Goal: Transaction & Acquisition: Download file/media

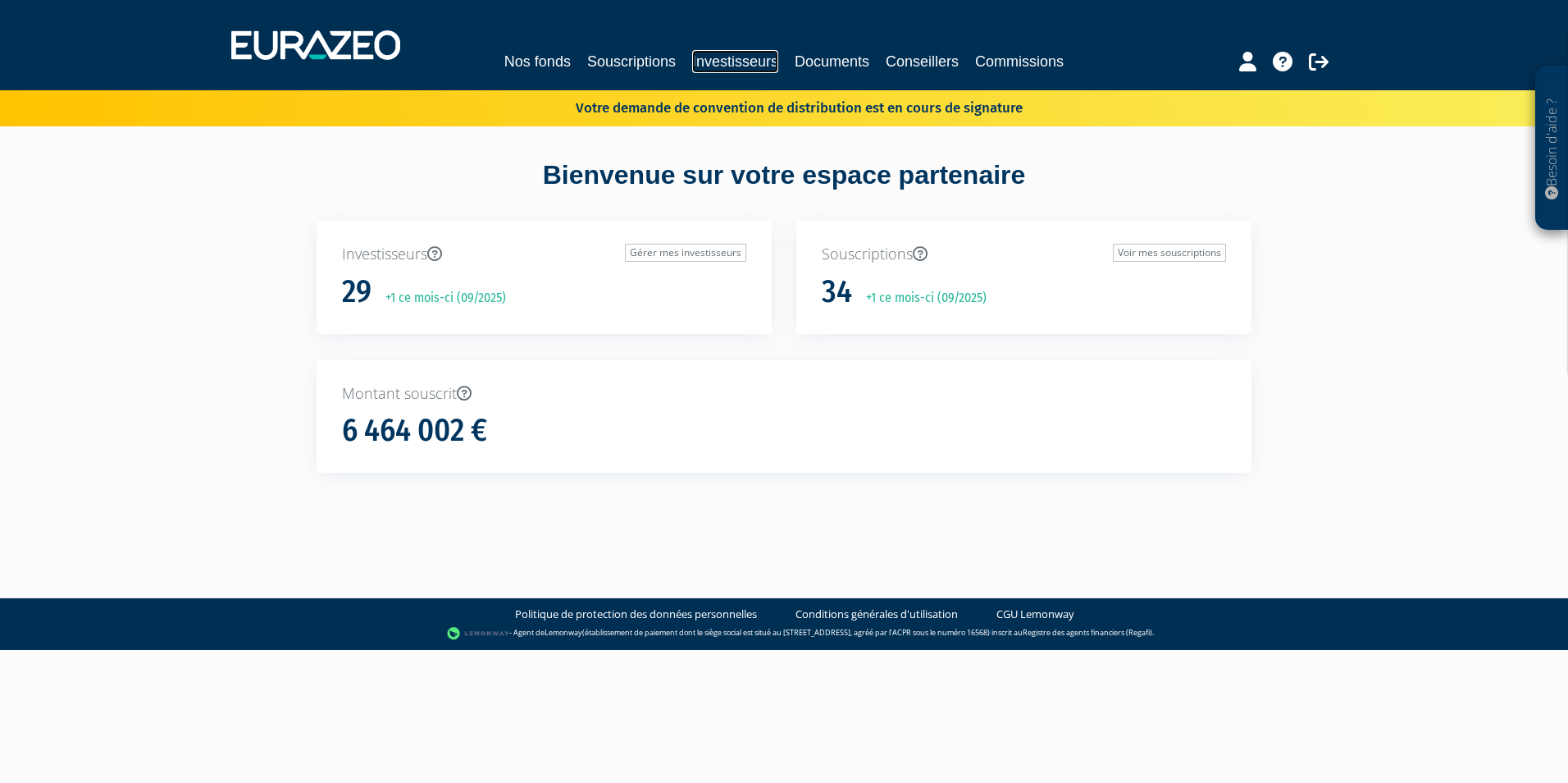
click at [730, 61] on link "Investisseurs" at bounding box center [735, 62] width 86 height 23
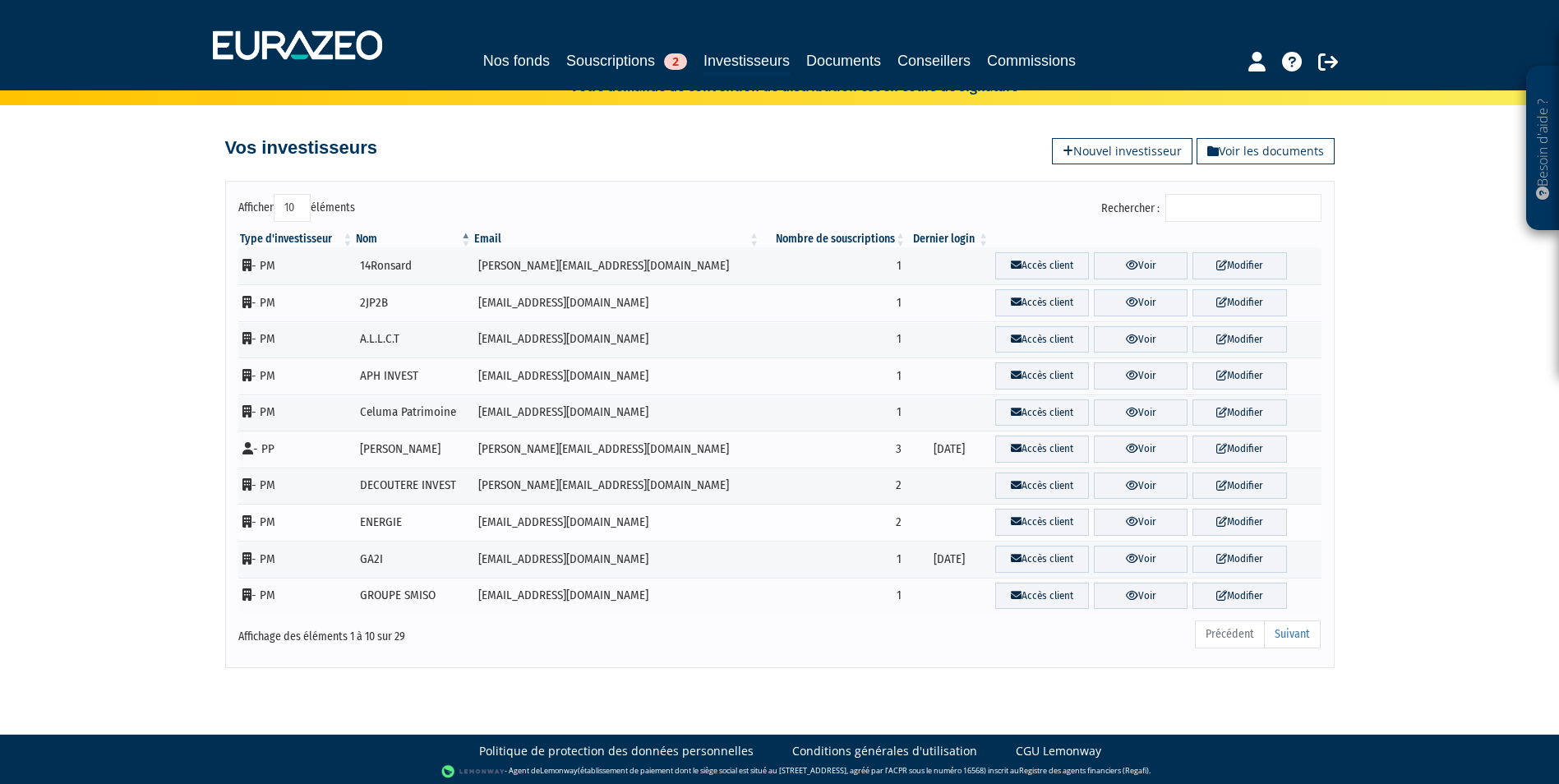
scroll to position [25, 0]
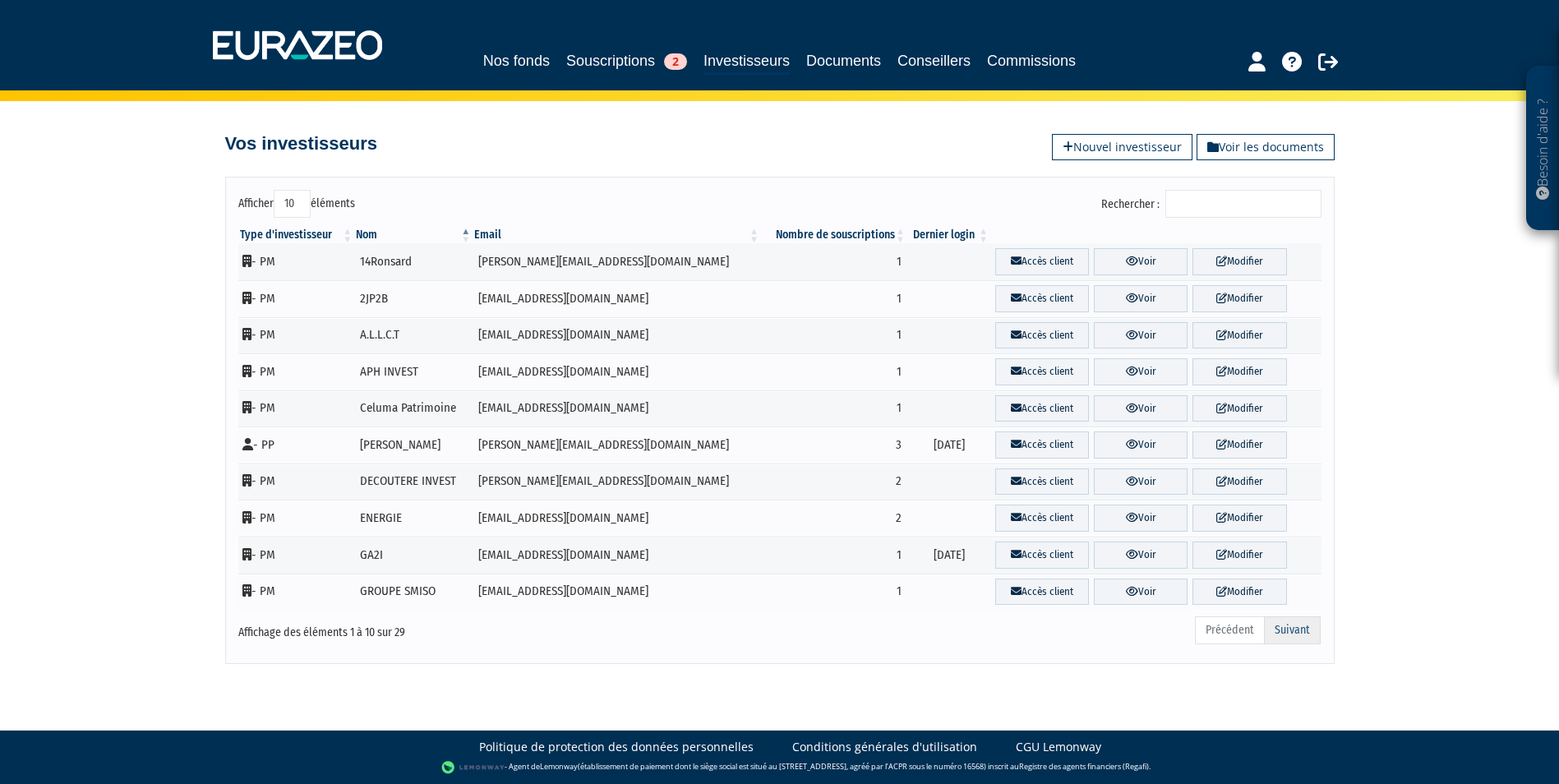
click at [1289, 634] on link "Suivant" at bounding box center [1292, 630] width 56 height 28
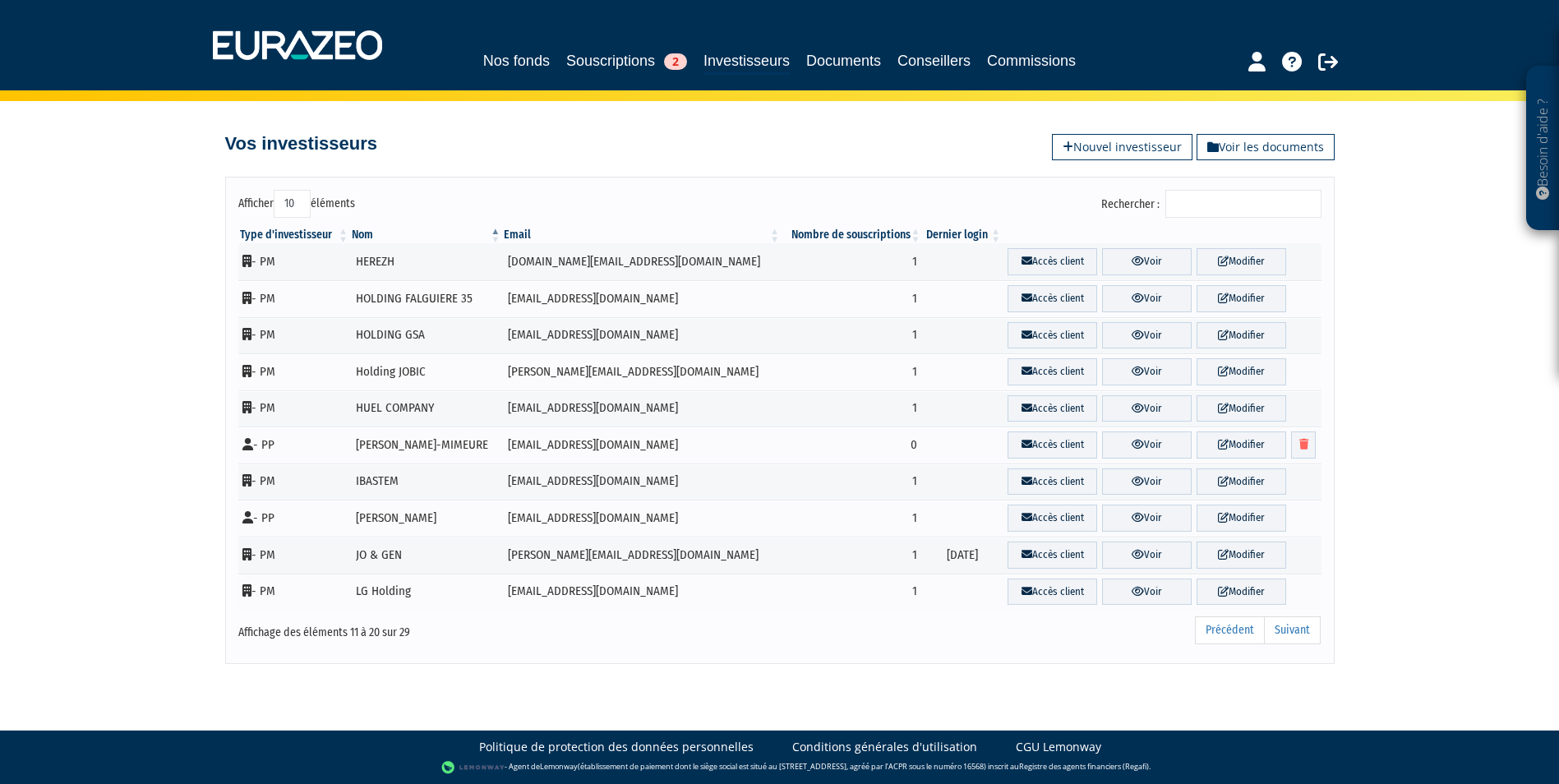
click at [1289, 634] on link "Suivant" at bounding box center [1292, 630] width 56 height 28
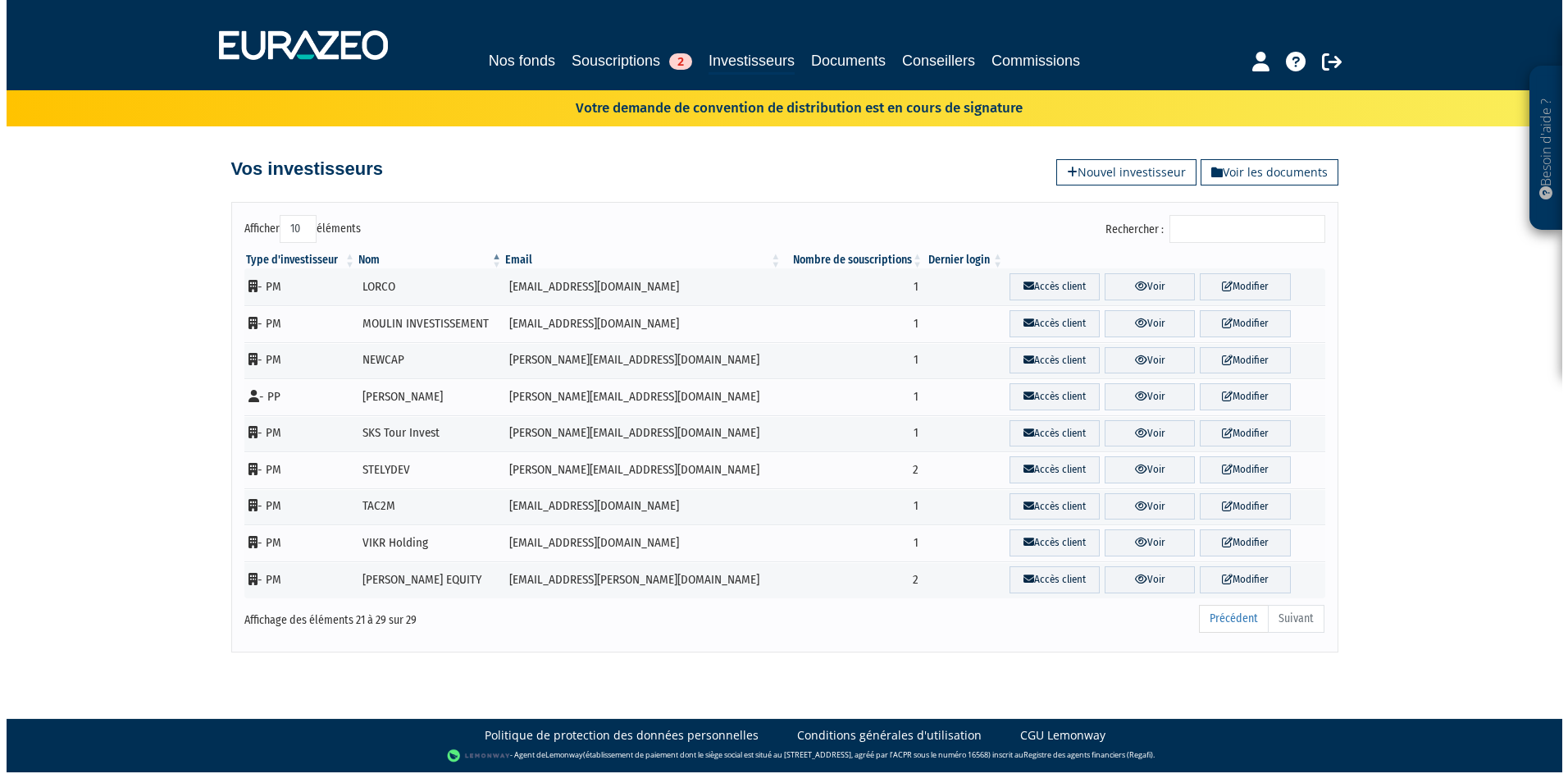
scroll to position [0, 0]
click at [1138, 325] on link "Voir" at bounding box center [1149, 324] width 90 height 27
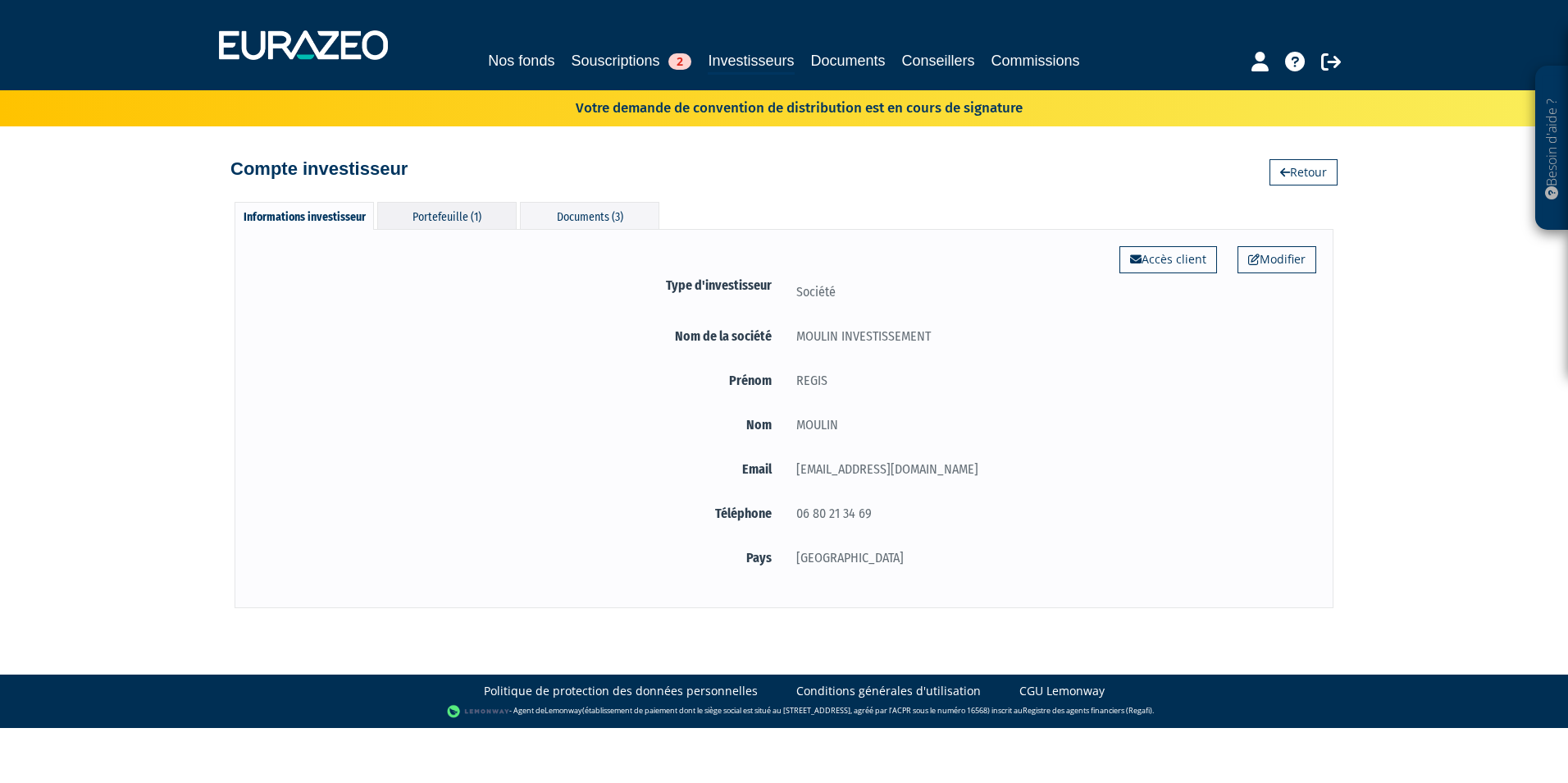
click at [460, 210] on div "Portefeuille (1)" at bounding box center [447, 215] width 140 height 27
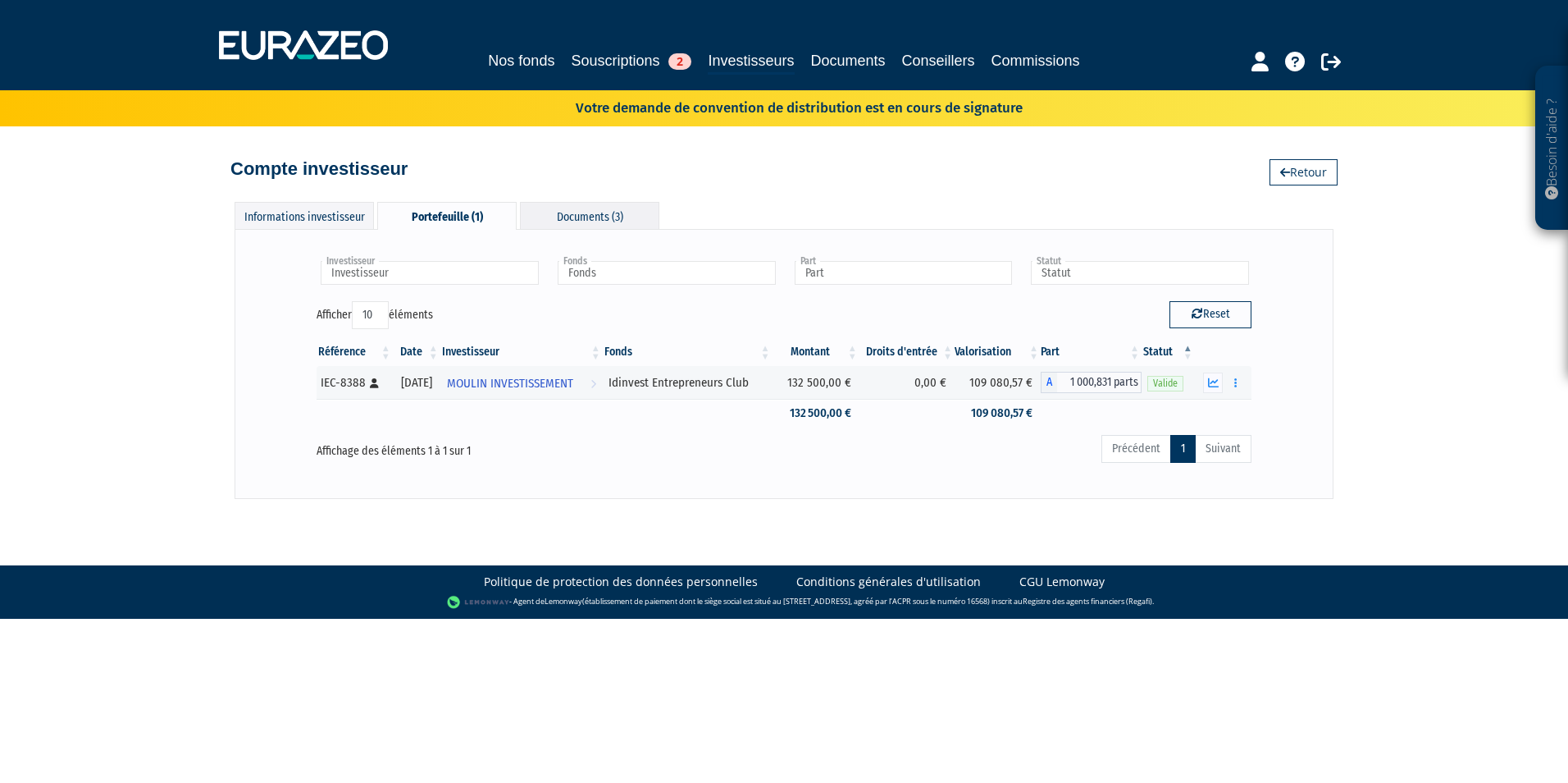
drag, startPoint x: 460, startPoint y: 210, endPoint x: 606, endPoint y: 216, distance: 146.1
click at [606, 216] on div "Documents (3)" at bounding box center [590, 215] width 140 height 27
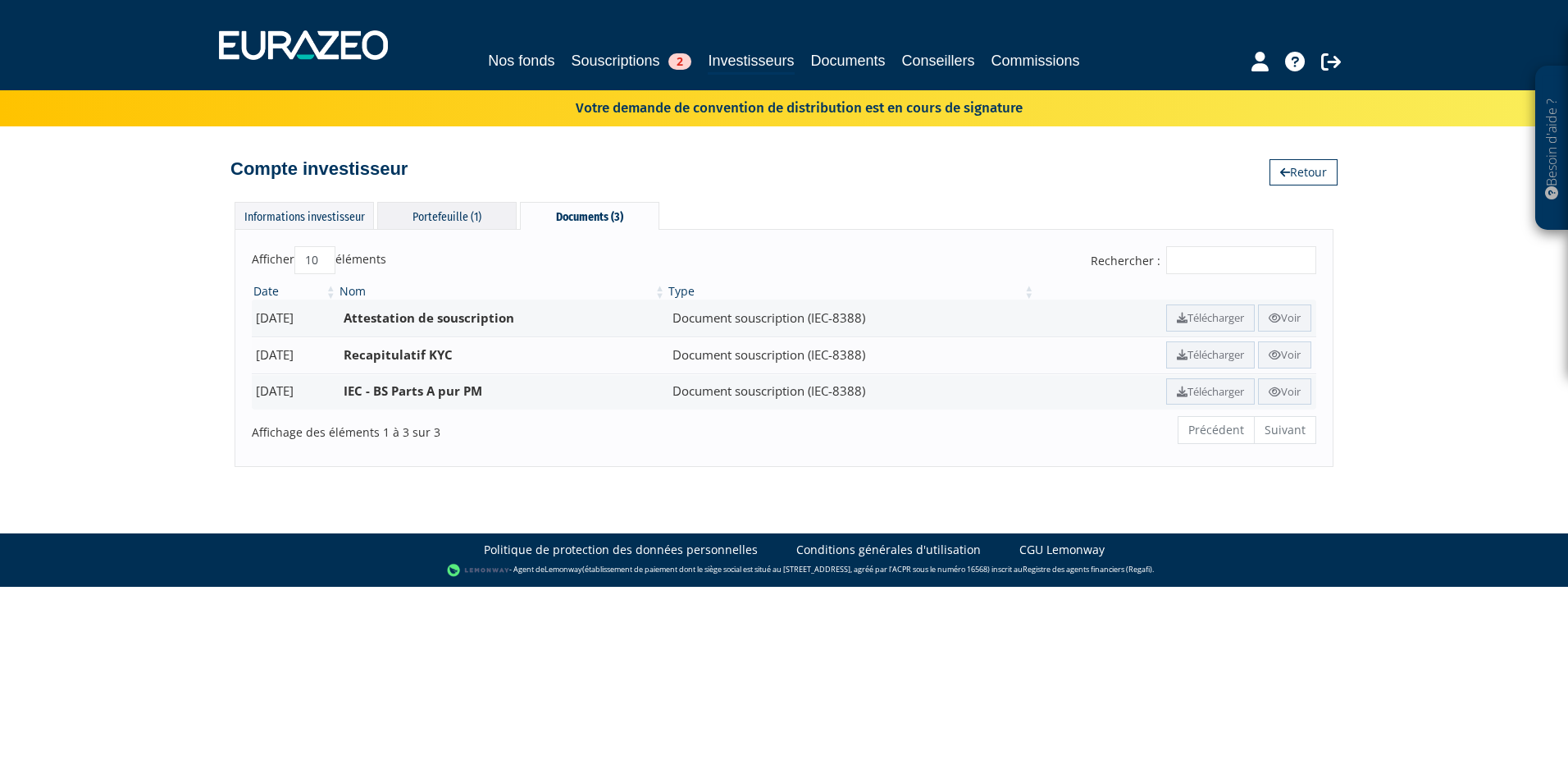
click at [450, 206] on div "Portefeuille (1)" at bounding box center [447, 215] width 140 height 27
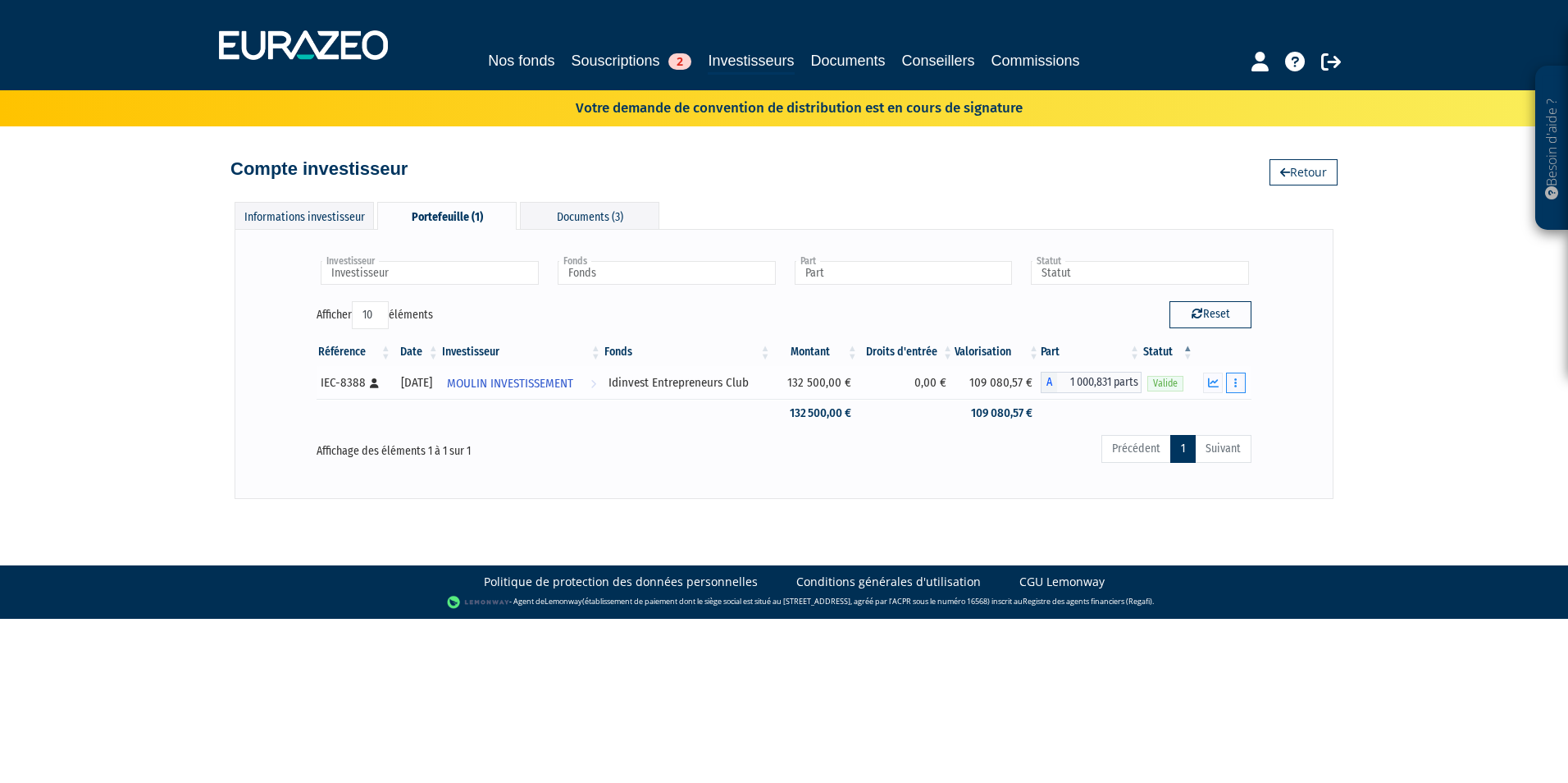
click at [1240, 383] on button "button" at bounding box center [1235, 382] width 19 height 20
click at [1200, 411] on link "Documents" at bounding box center [1200, 412] width 82 height 27
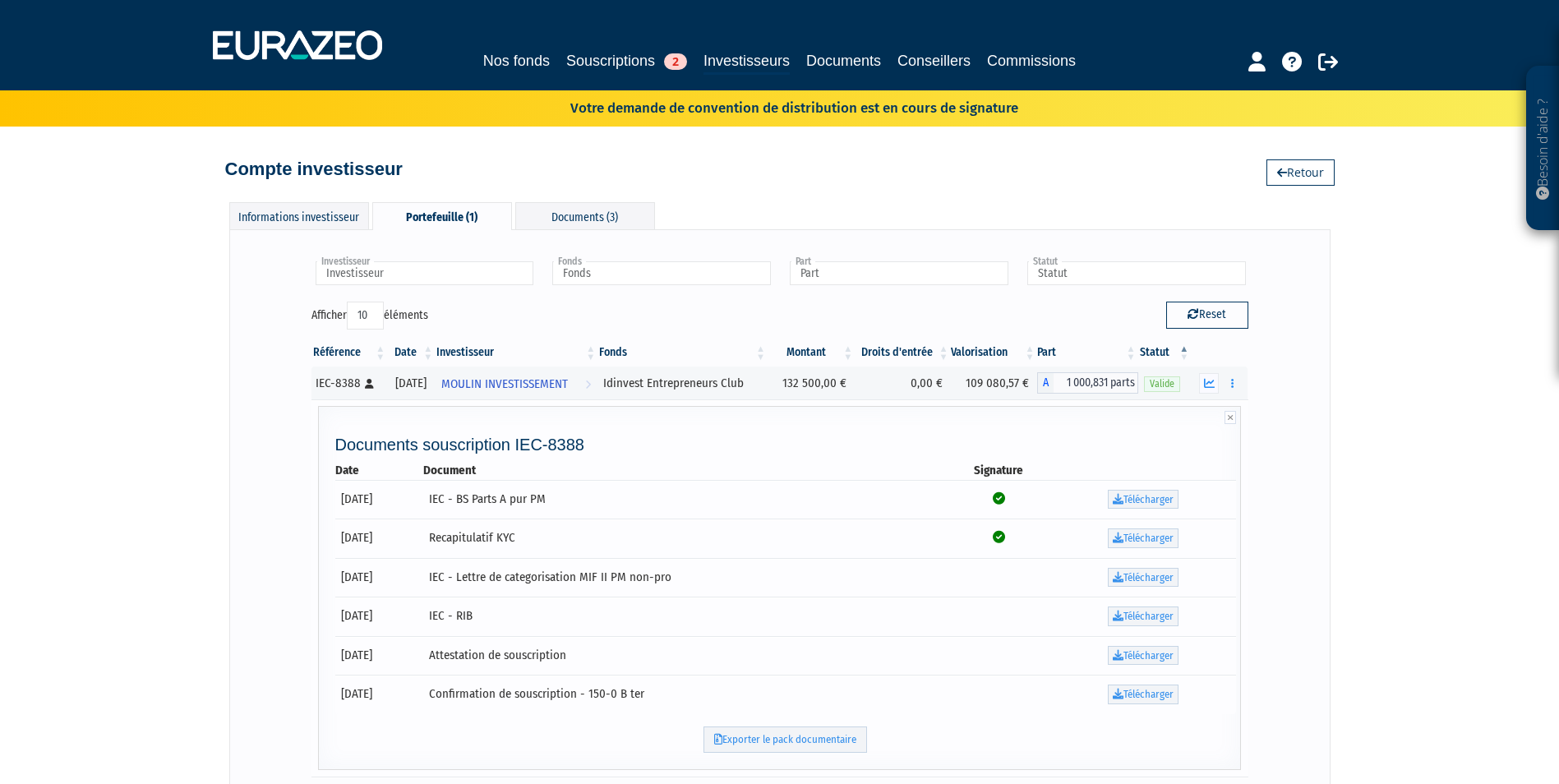
scroll to position [83, 0]
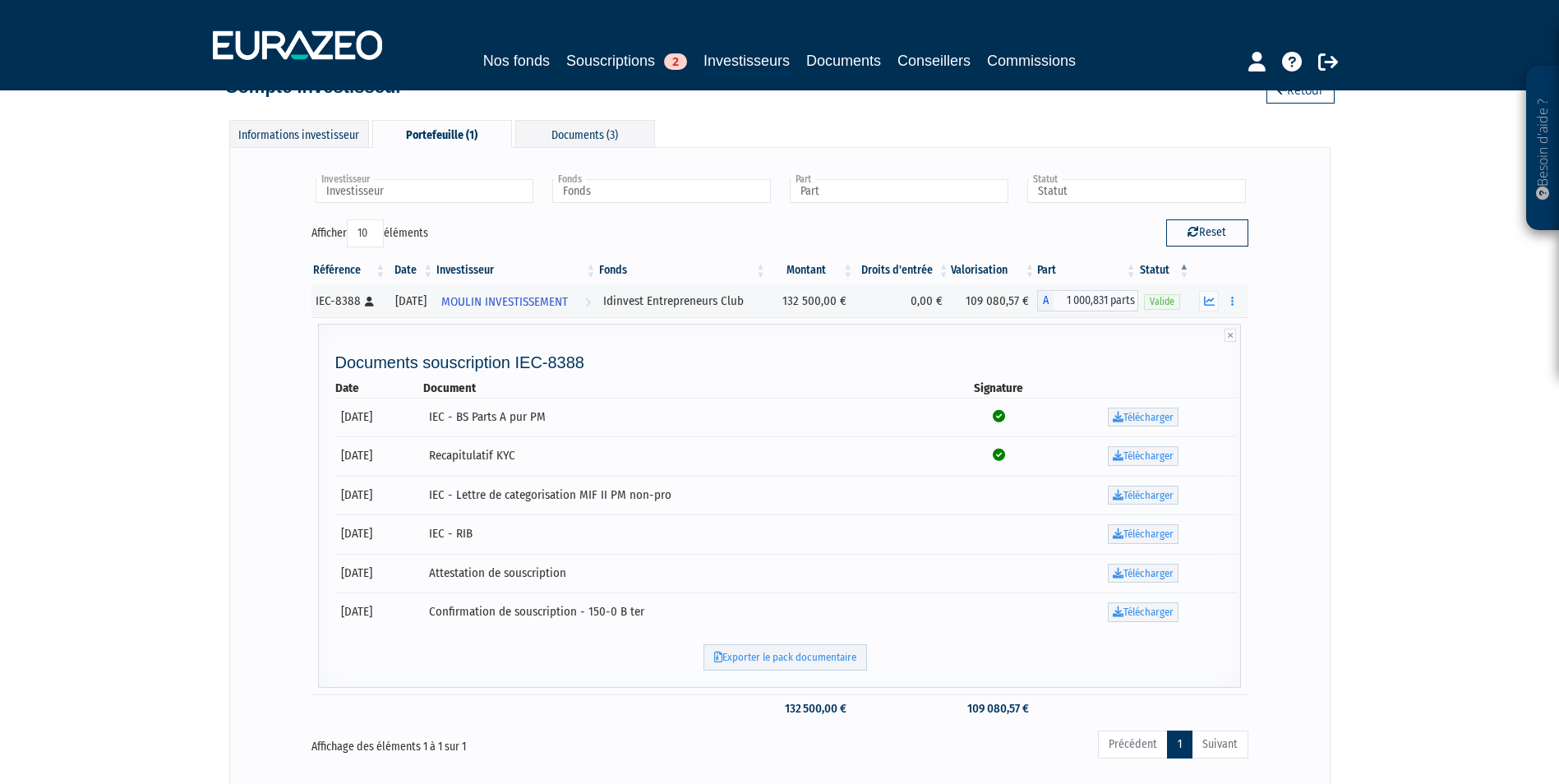
click at [173, 464] on div "Besoin d'aide ? × J'ai besoin d'aide Si vous avez une question à propos du fonc…" at bounding box center [780, 356] width 1559 height 876
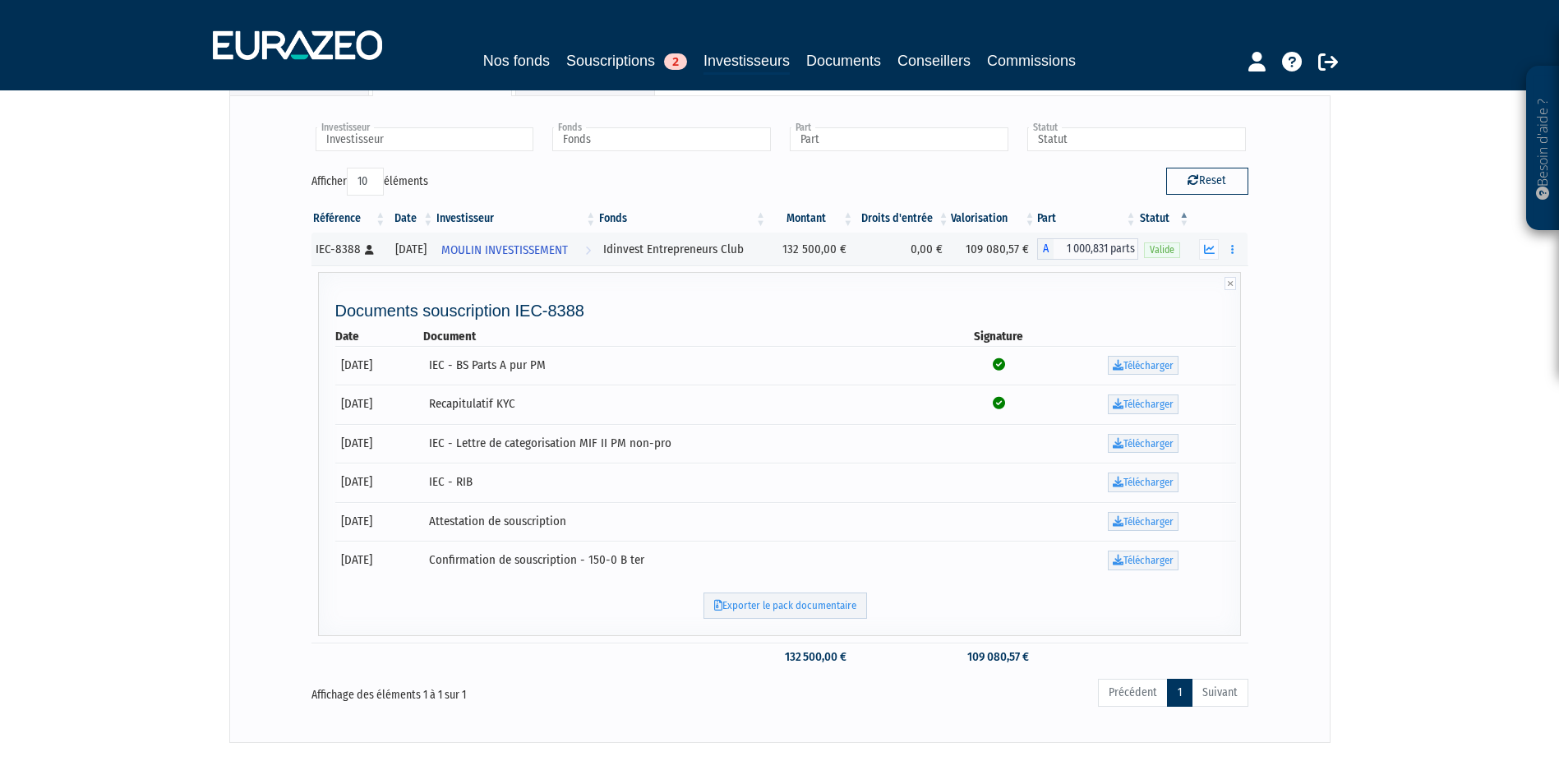
scroll to position [164, 0]
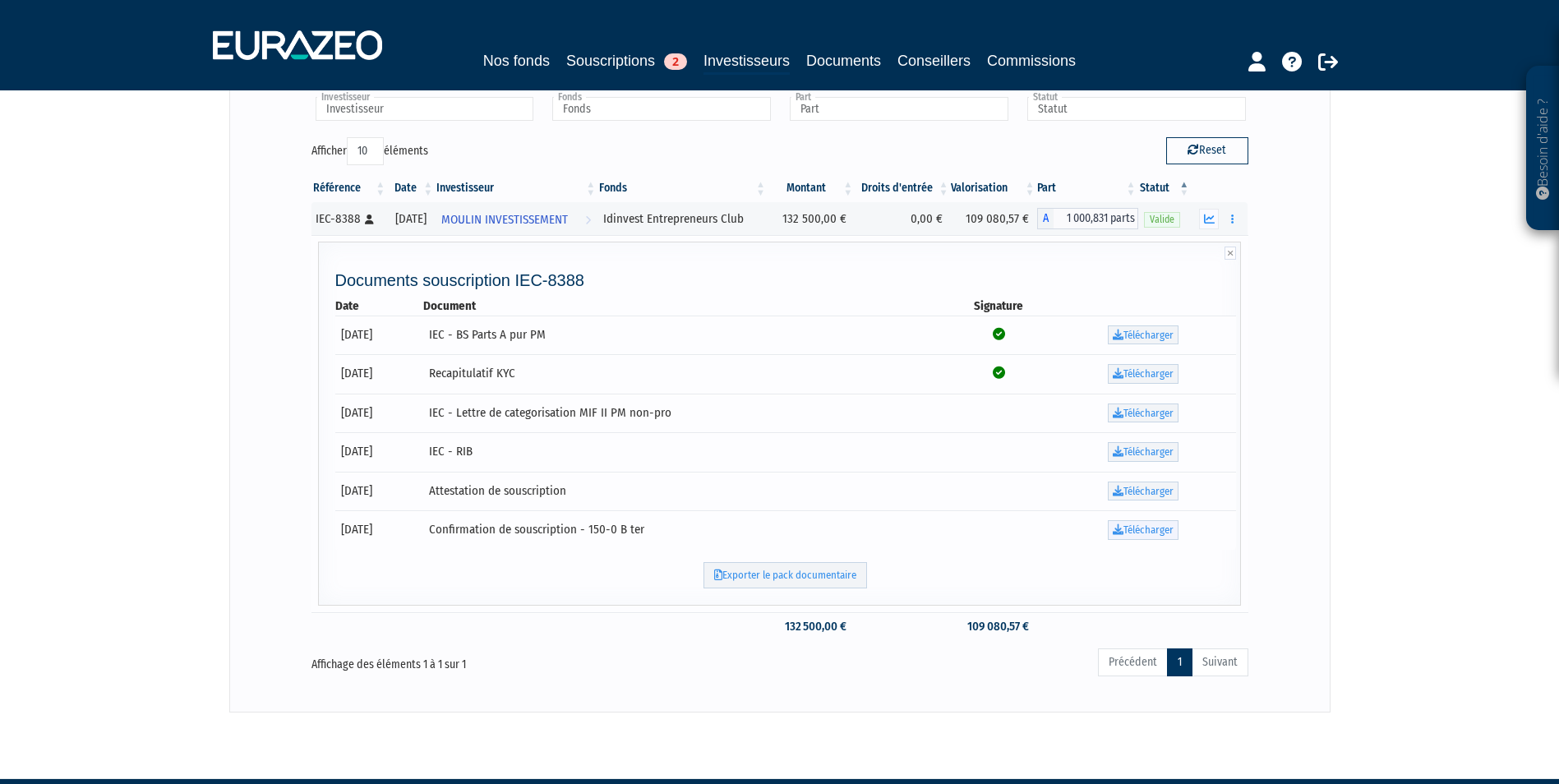
click at [1139, 529] on link "Télécharger" at bounding box center [1143, 529] width 71 height 19
click at [1160, 529] on link "Télécharger" at bounding box center [1143, 529] width 71 height 19
click at [1317, 325] on div "Investisseur MOULIN INVESTISSEMENT Investisseur Fonds Idinvest Entrepreneurs Cl…" at bounding box center [780, 388] width 1101 height 646
click at [1206, 218] on icon "button" at bounding box center [1209, 219] width 11 height 11
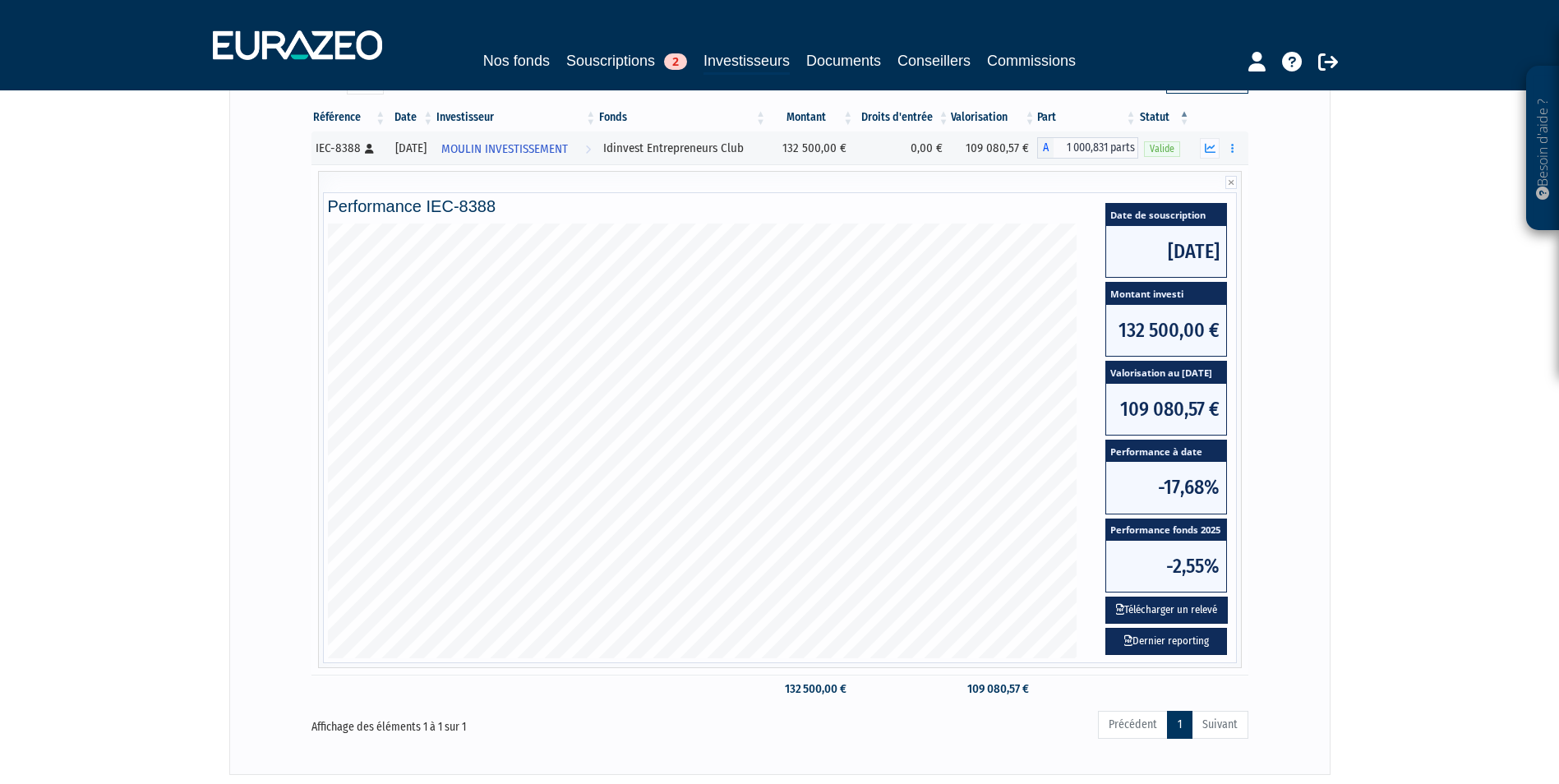
scroll to position [247, 0]
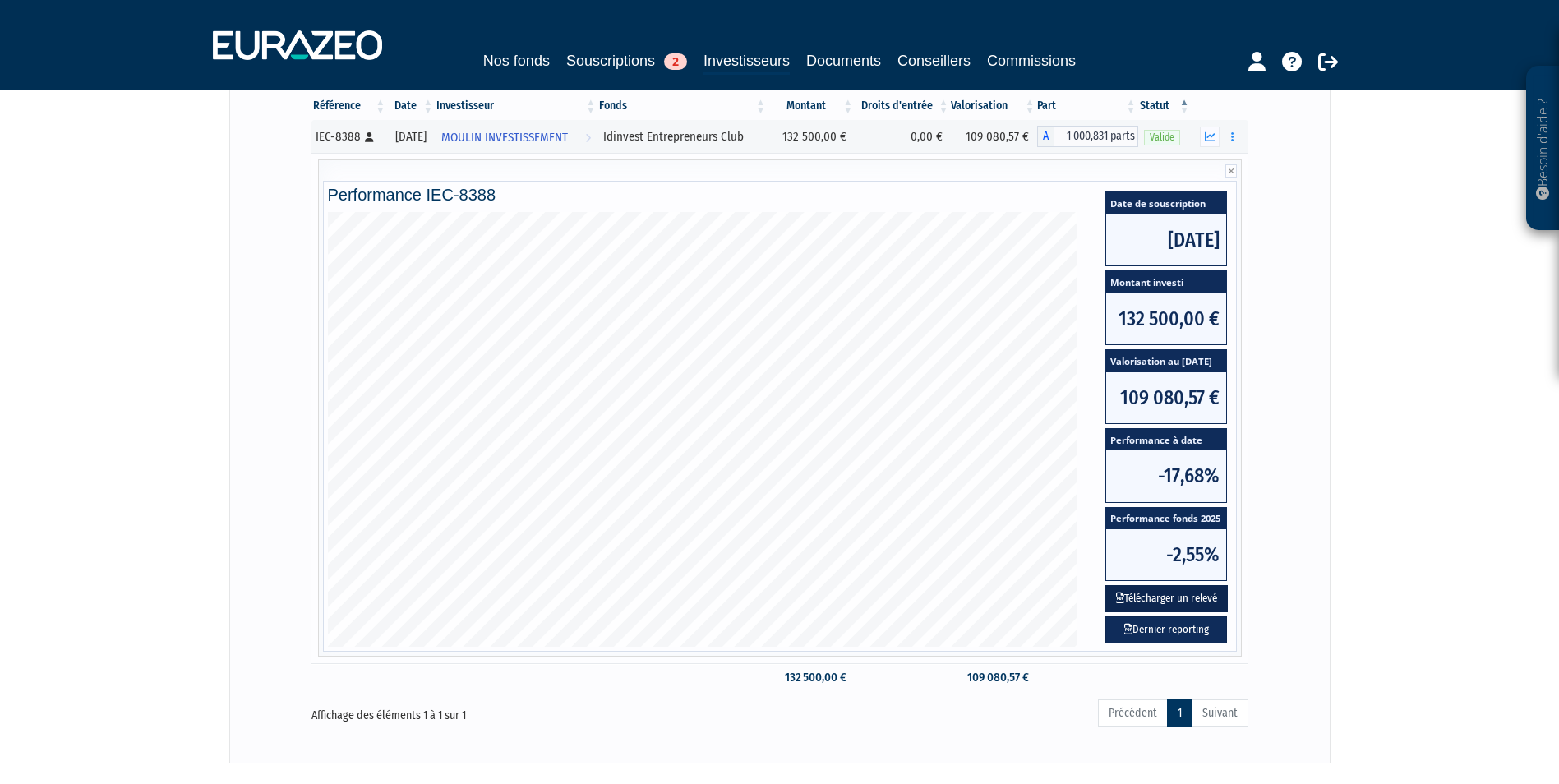
click at [1157, 596] on button "Télécharger un relevé" at bounding box center [1166, 598] width 122 height 27
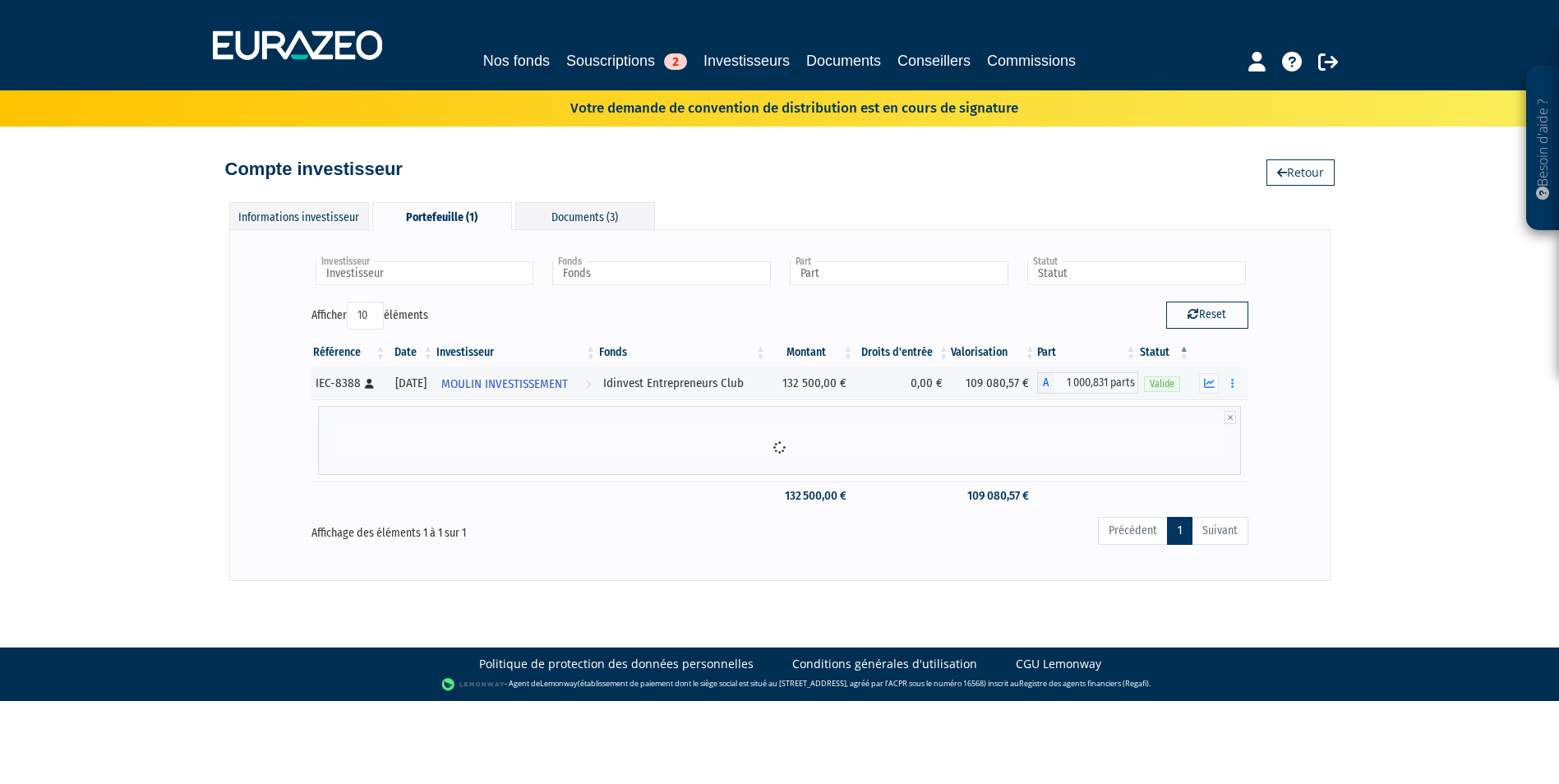
scroll to position [0, 0]
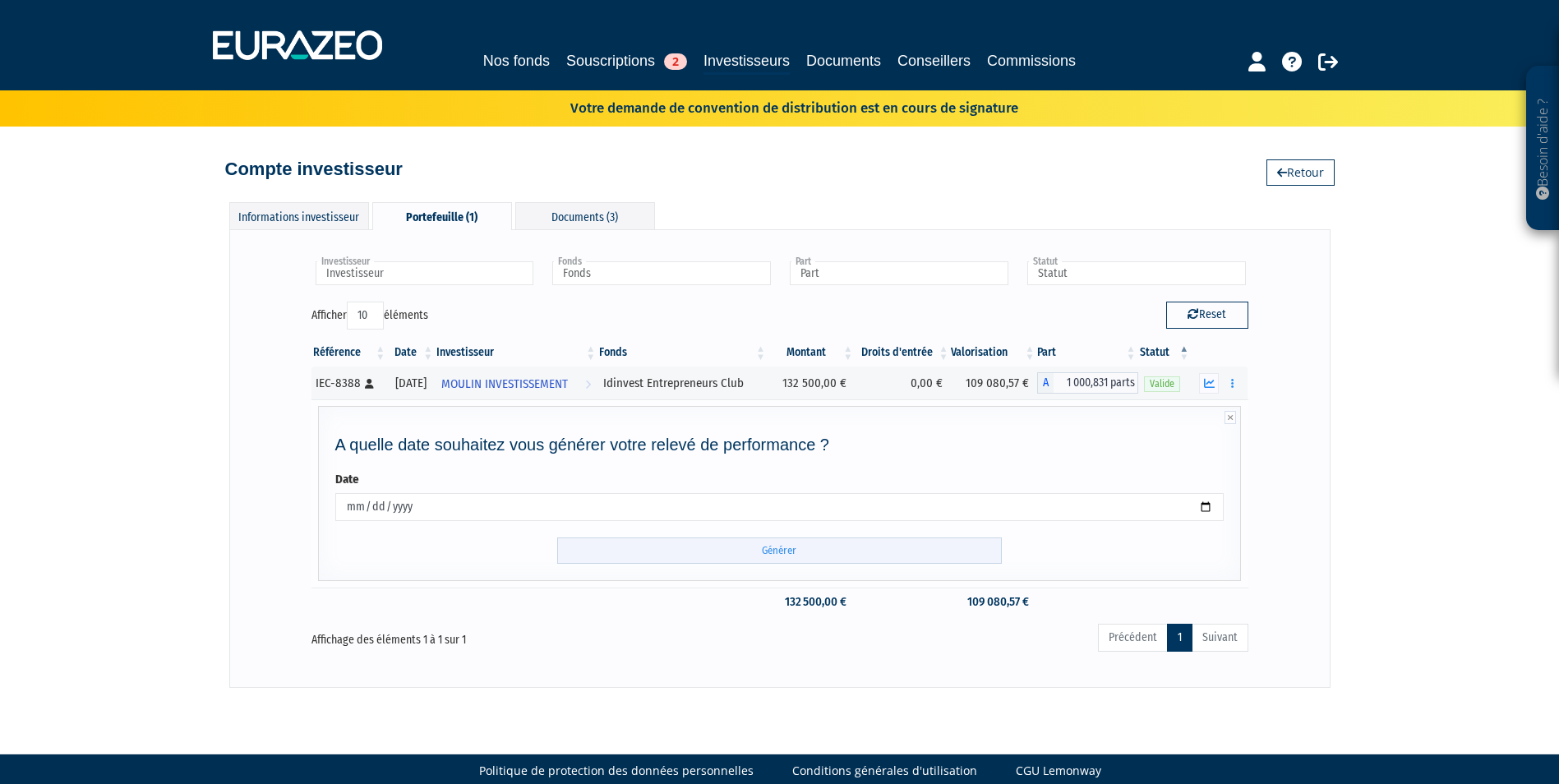
click at [782, 558] on input "Générer" at bounding box center [779, 551] width 444 height 27
